Goal: Transaction & Acquisition: Purchase product/service

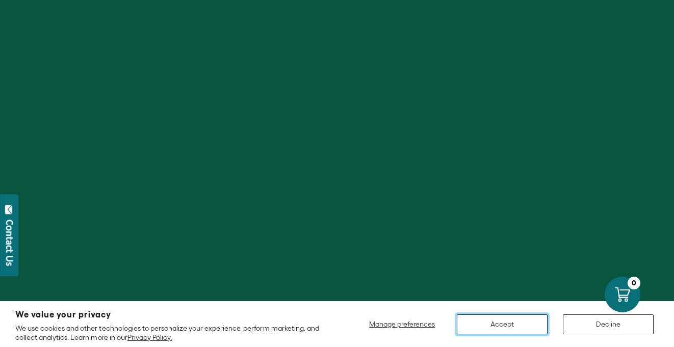
click at [493, 325] on button "Accept" at bounding box center [502, 325] width 91 height 20
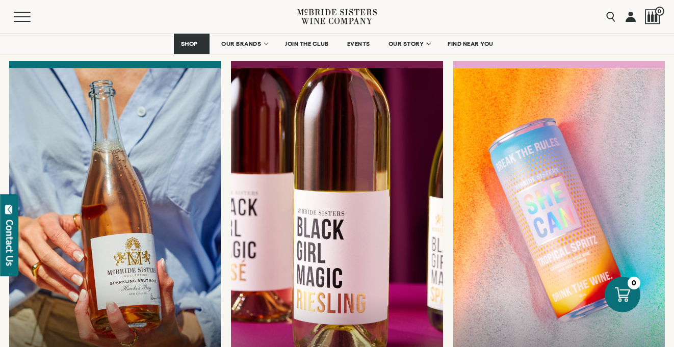
scroll to position [2688, 0]
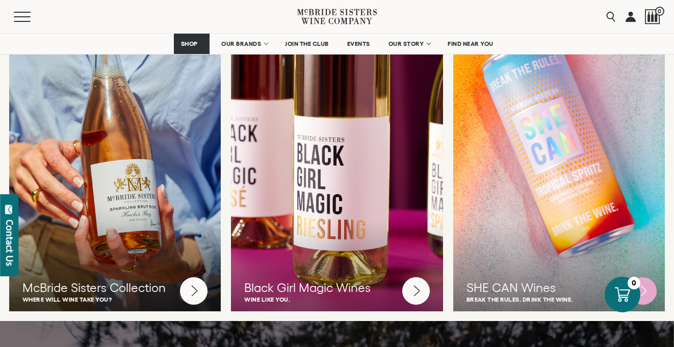
click at [516, 144] on div at bounding box center [558, 152] width 233 height 349
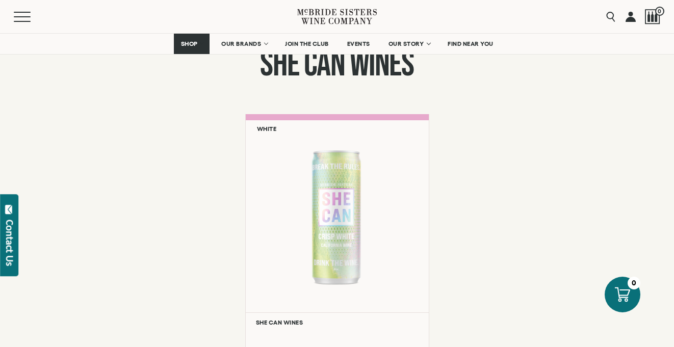
scroll to position [788, 0]
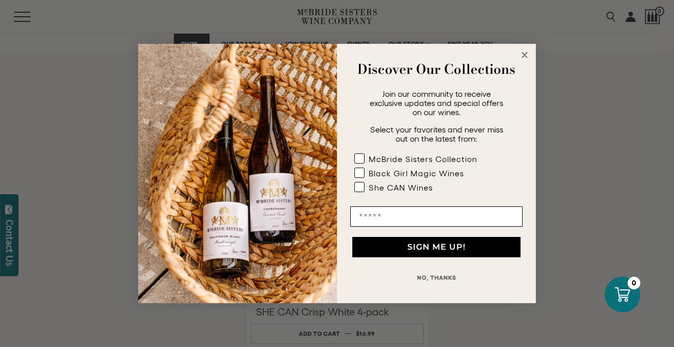
click at [528, 54] on circle "Close dialog" at bounding box center [525, 55] width 12 height 12
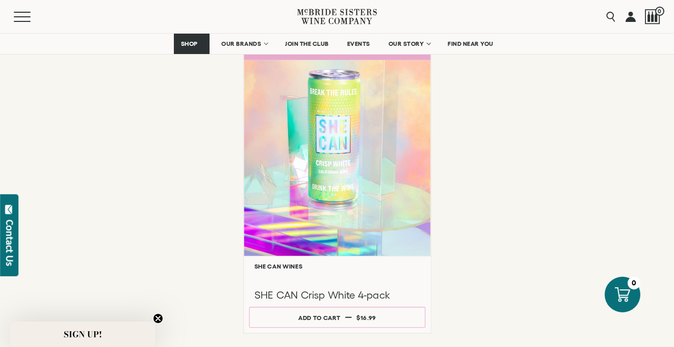
scroll to position [814, 0]
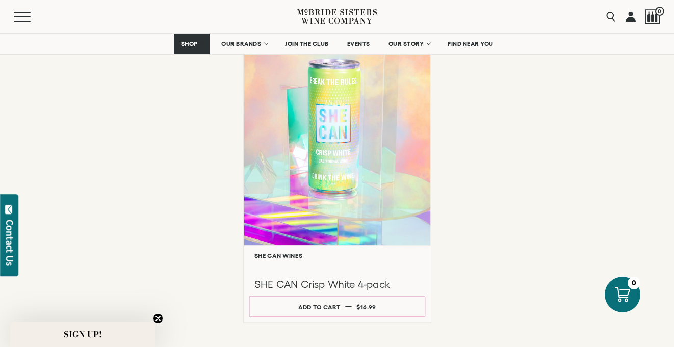
click at [301, 171] on div at bounding box center [337, 147] width 187 height 196
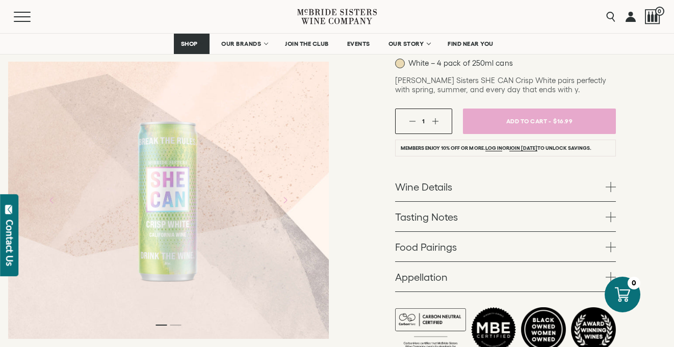
scroll to position [93, 0]
